Goal: Task Accomplishment & Management: Use online tool/utility

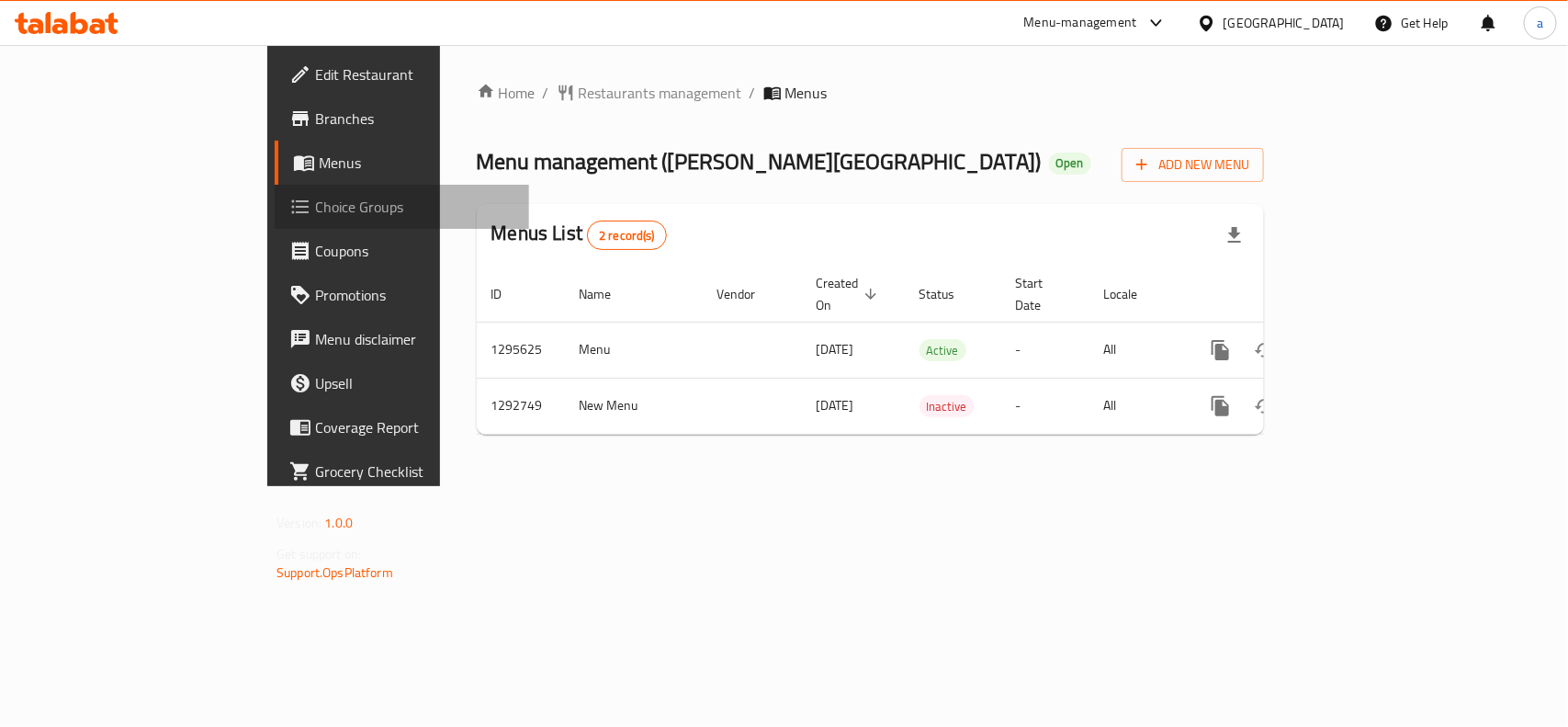
click at [316, 201] on span "Choice Groups" at bounding box center [415, 206] width 200 height 22
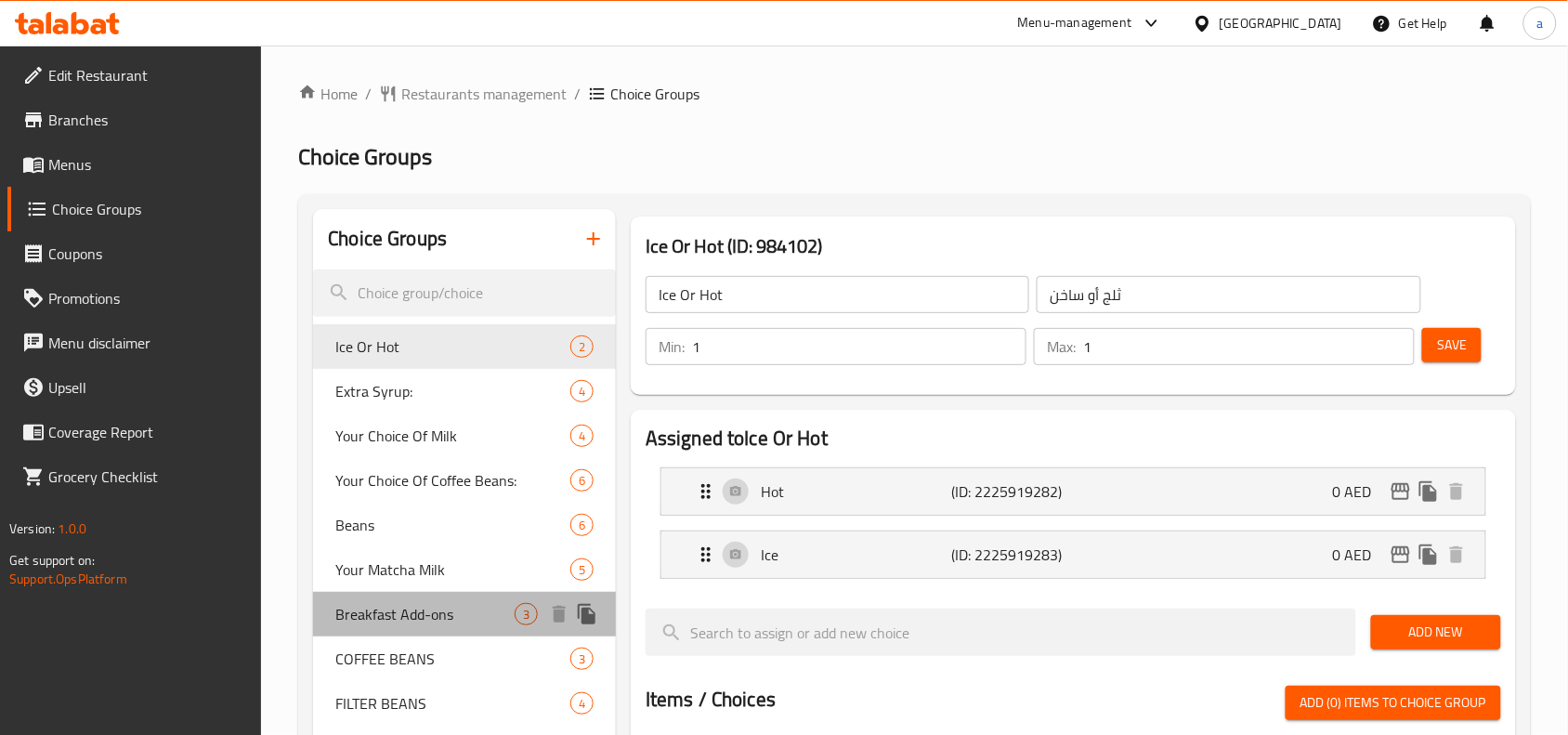
click at [428, 628] on div "Breakfast Add-ons 3" at bounding box center [464, 614] width 303 height 44
type input "Breakfast Add-ons"
type input "إضافات [DEMOGRAPHIC_DATA]"
type input "0"
type input "2"
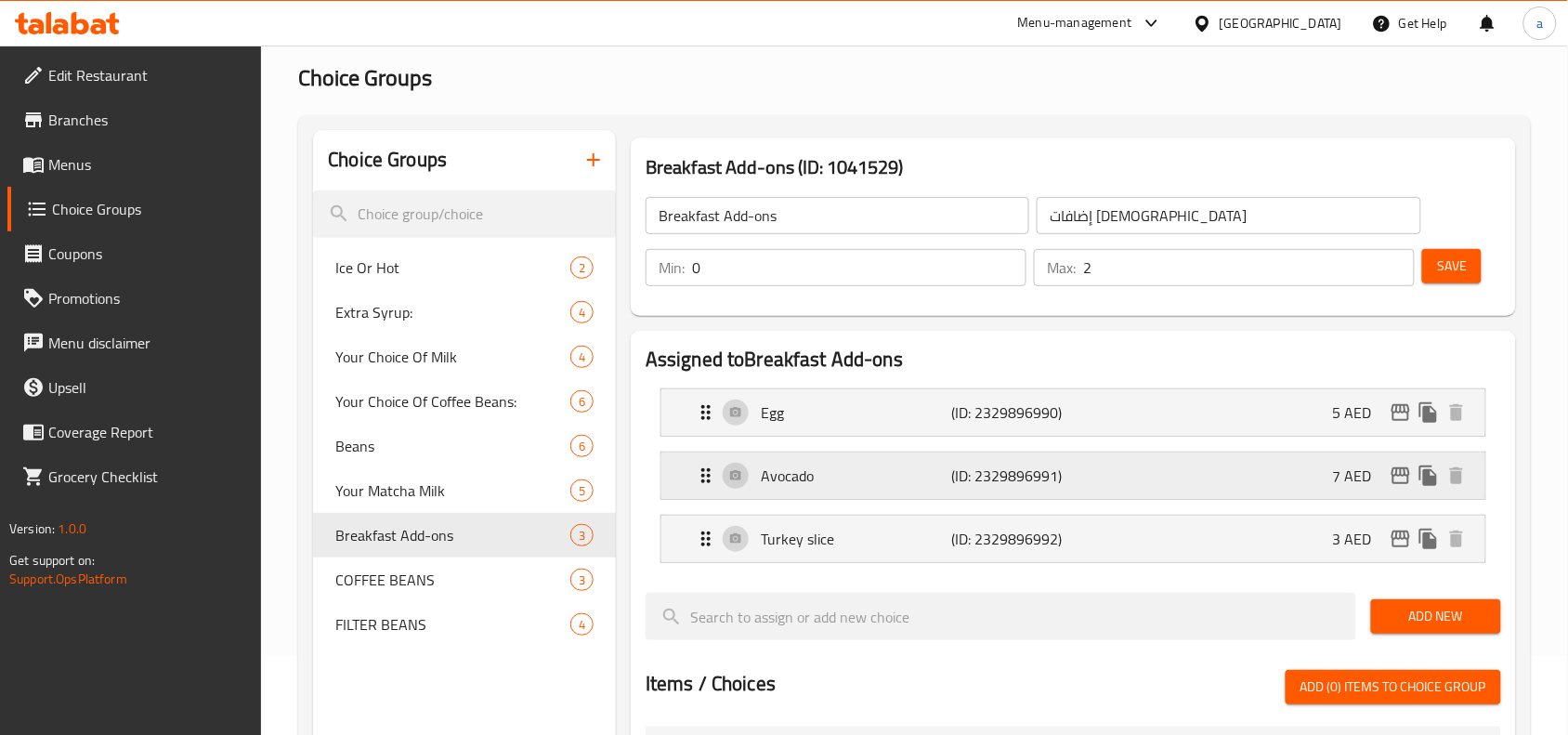
scroll to position [116, 0]
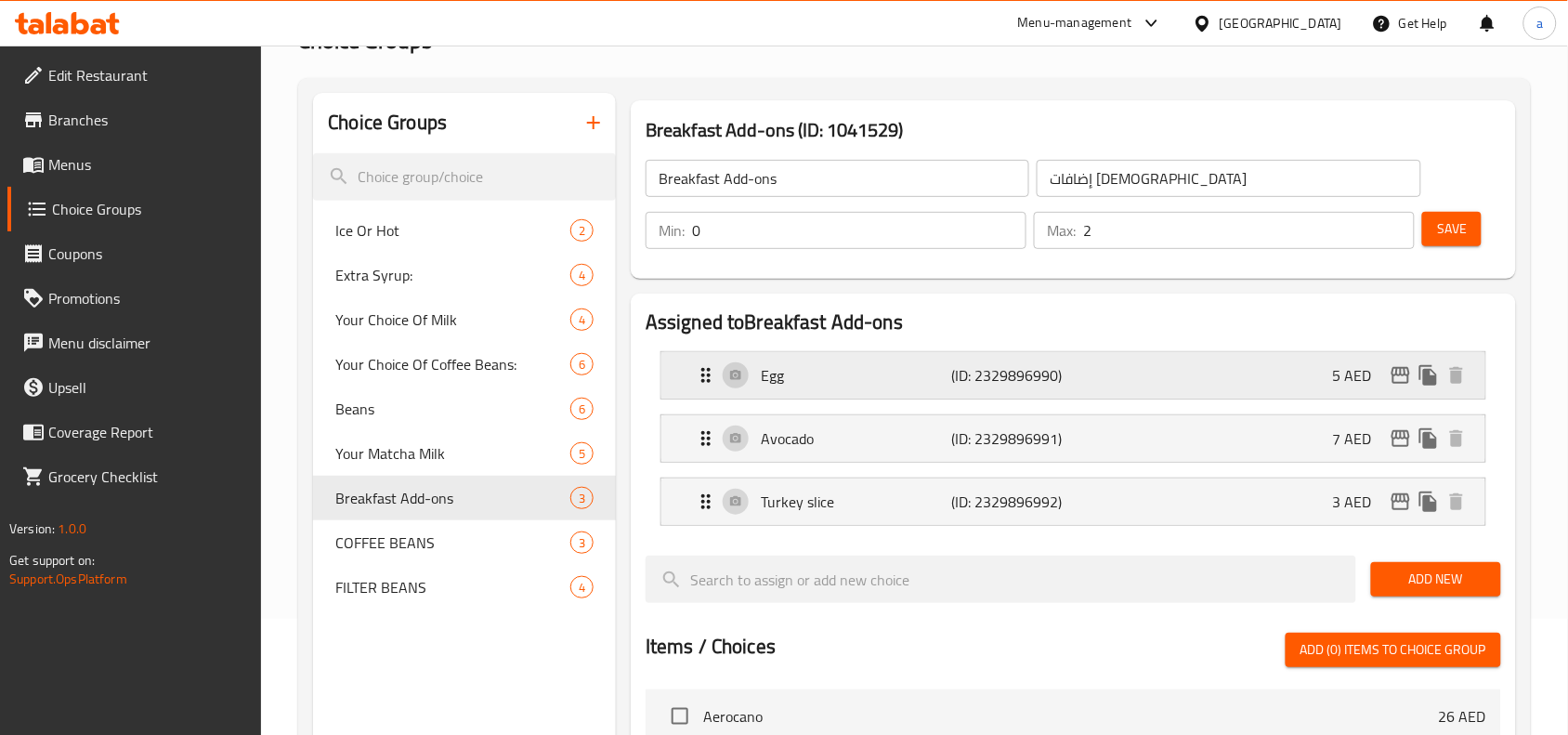
click at [948, 391] on div "Egg (ID: 2329896990) 5 AED" at bounding box center [1078, 375] width 768 height 46
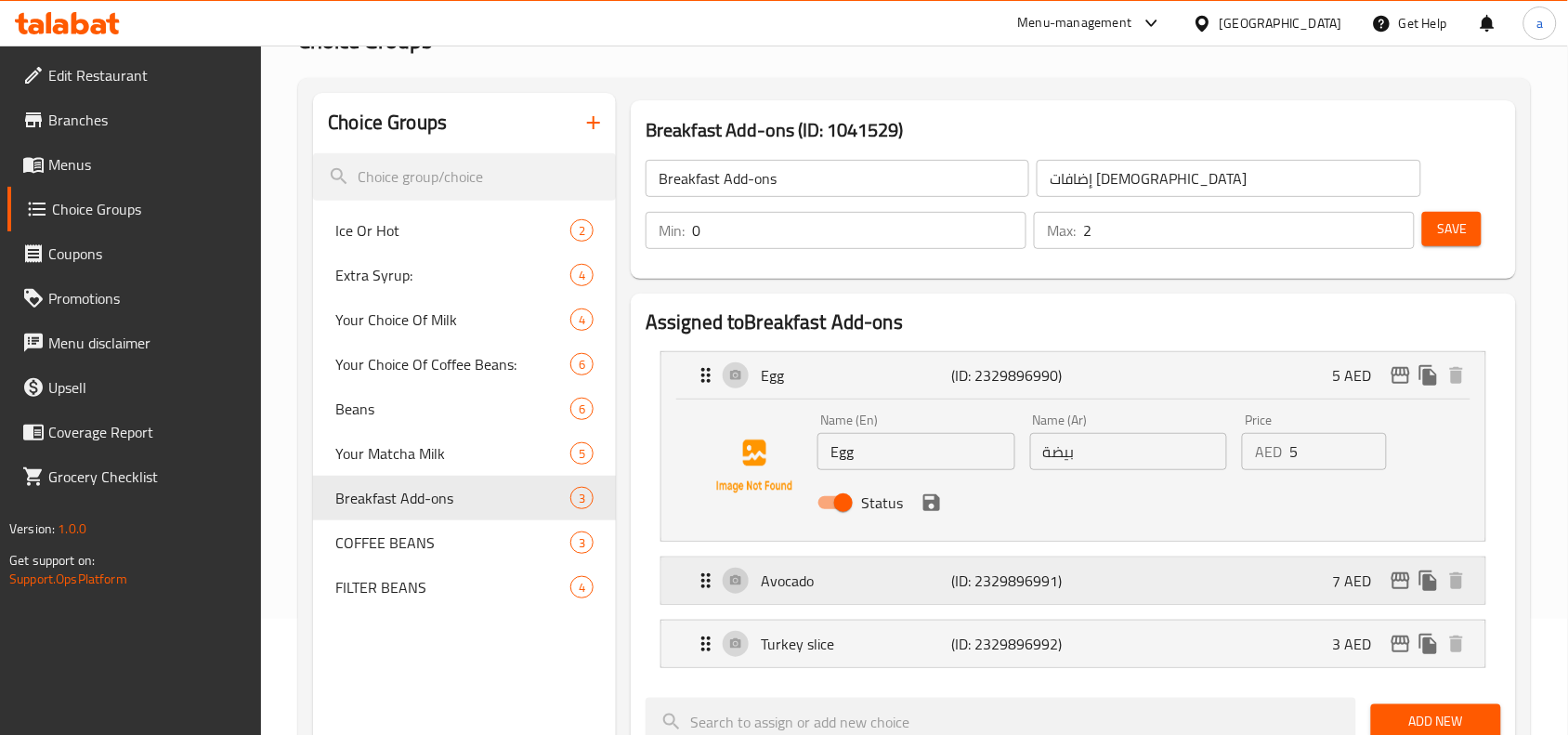
click at [954, 592] on p "(ID: 2329896991)" at bounding box center [1015, 580] width 127 height 22
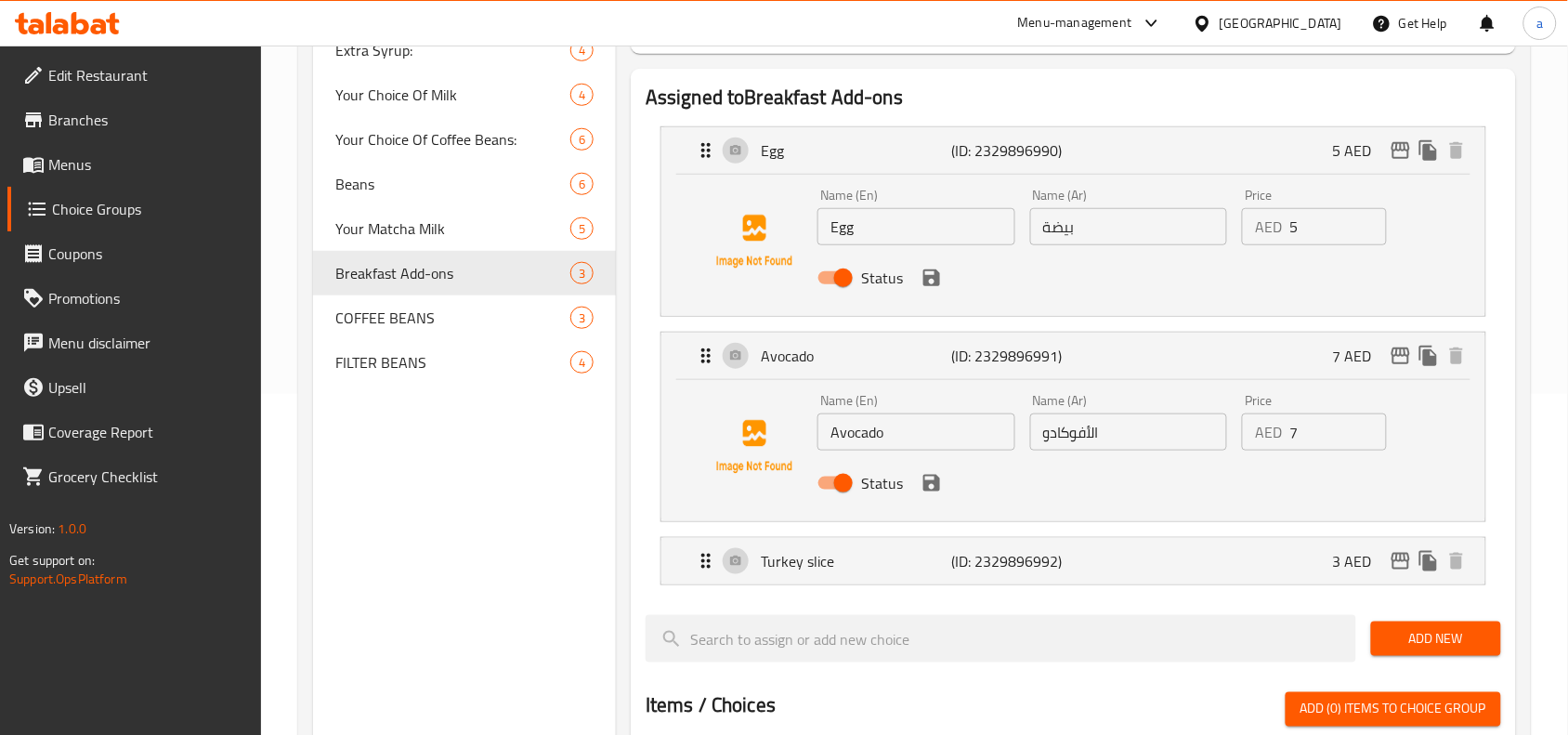
scroll to position [348, 0]
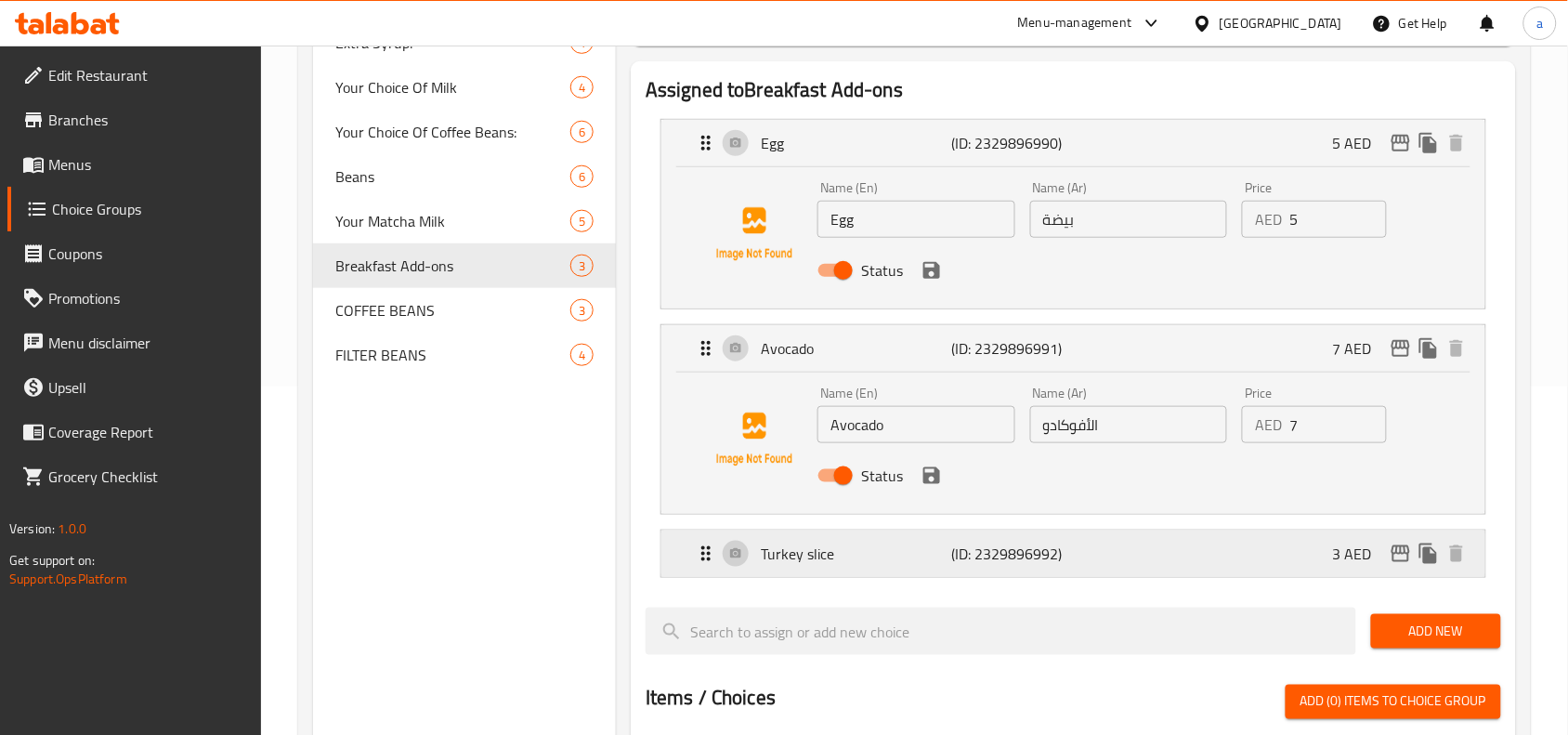
click at [938, 564] on p "Turkey slice" at bounding box center [856, 552] width 190 height 22
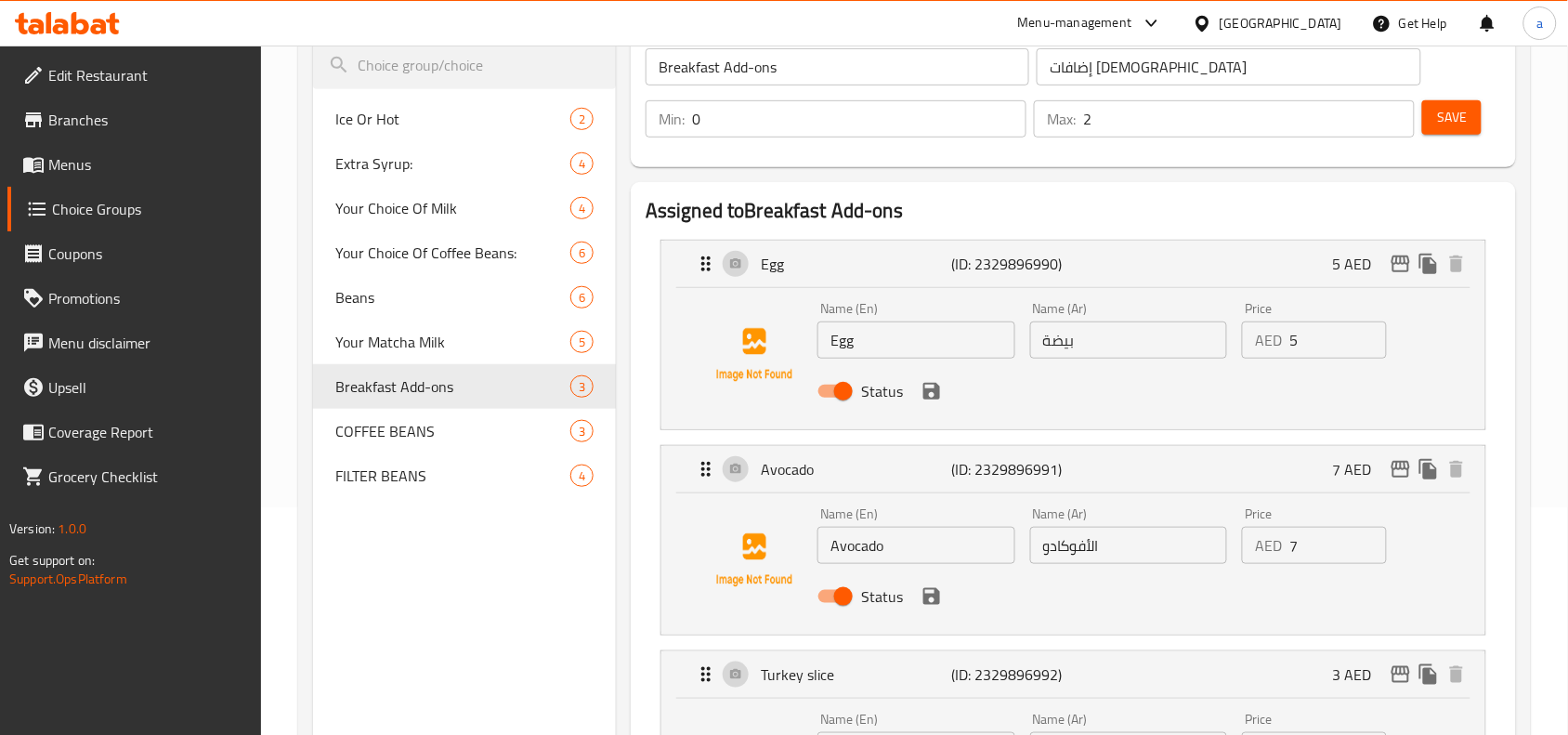
scroll to position [0, 0]
